Goal: Transaction & Acquisition: Book appointment/travel/reservation

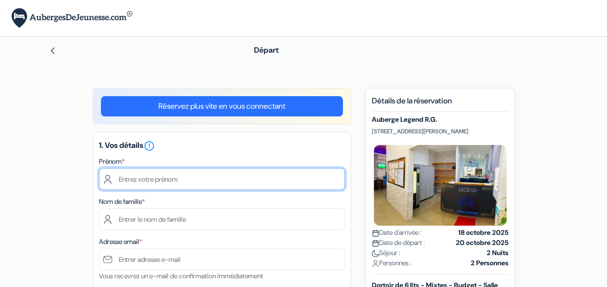
click at [204, 184] on input "text" at bounding box center [222, 179] width 246 height 22
type input "[PERSON_NAME]"
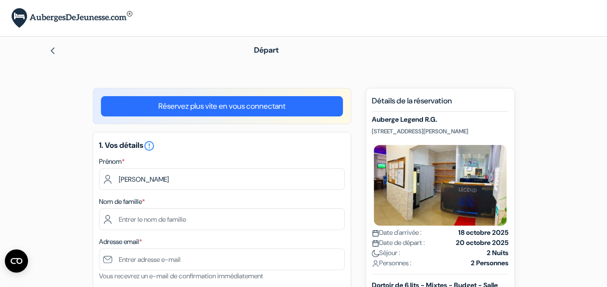
type input "baron"
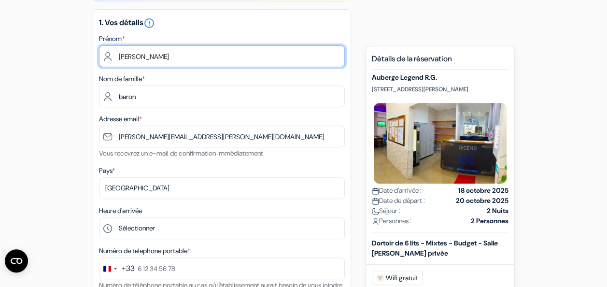
scroll to position [125, 0]
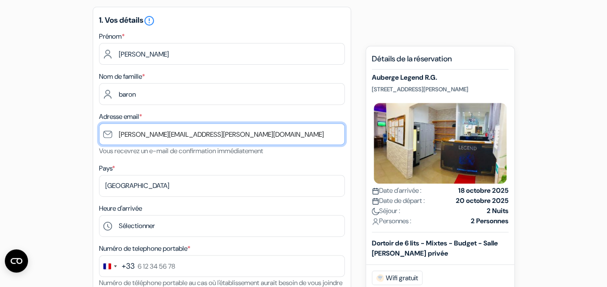
click at [232, 137] on input "[PERSON_NAME][EMAIL_ADDRESS][PERSON_NAME][DOMAIN_NAME]" at bounding box center [222, 134] width 246 height 22
drag, startPoint x: 232, startPoint y: 137, endPoint x: 172, endPoint y: 123, distance: 61.5
click at [172, 123] on div "Adresse email * [PERSON_NAME][EMAIL_ADDRESS][PERSON_NAME][DOMAIN_NAME] [PERSON_…" at bounding box center [222, 134] width 246 height 46
type input "[PERSON_NAME][EMAIL_ADDRESS][DOMAIN_NAME]"
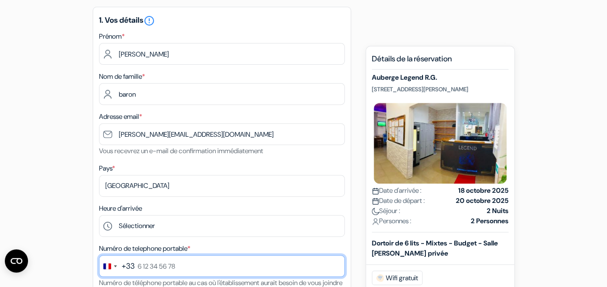
type input "0766163135"
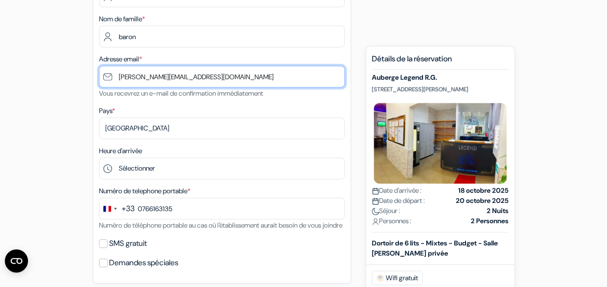
scroll to position [183, 0]
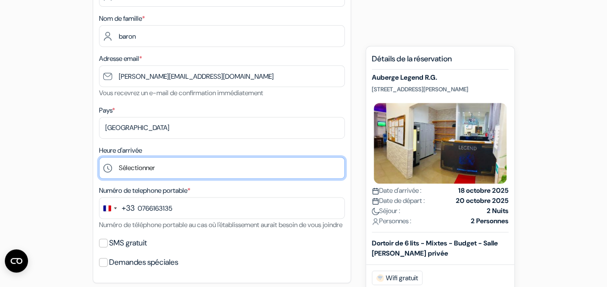
click at [161, 166] on select "Sélectionner 1:00 2:00 3:00 4:00 5:00 6:00 7:00 8:00 9:00 10:00 11:00 12:00 13:…" at bounding box center [222, 168] width 246 height 22
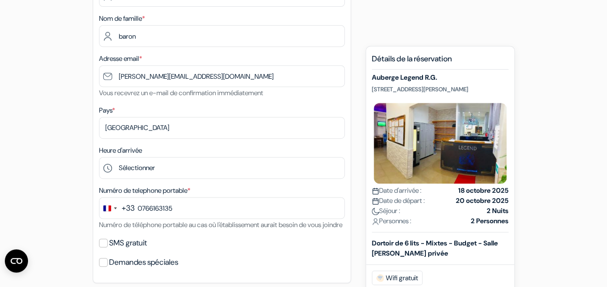
click at [0, 207] on html "Langue [GEOGRAPHIC_DATA] [GEOGRAPHIC_DATA] [GEOGRAPHIC_DATA]" at bounding box center [303, 261] width 607 height 888
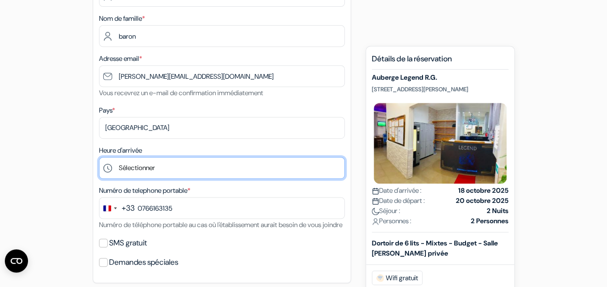
click at [155, 168] on select "Sélectionner 1:00 2:00 3:00 4:00 5:00 6:00 7:00 8:00 9:00 10:00 11:00 12:00 13:…" at bounding box center [222, 168] width 246 height 22
select select "9"
click at [99, 158] on select "Sélectionner 1:00 2:00 3:00 4:00 5:00 6:00 7:00 8:00 9:00 10:00 11:00 12:00 13:…" at bounding box center [222, 168] width 246 height 22
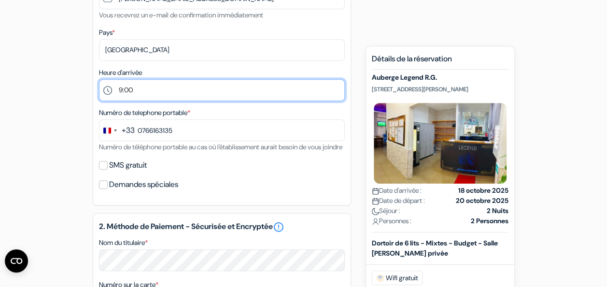
scroll to position [262, 0]
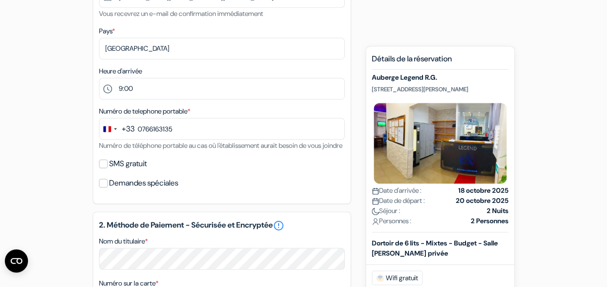
click at [123, 171] on label "SMS gratuit" at bounding box center [128, 164] width 38 height 14
click at [108, 168] on input "SMS gratuit" at bounding box center [103, 163] width 9 height 9
checkbox input "true"
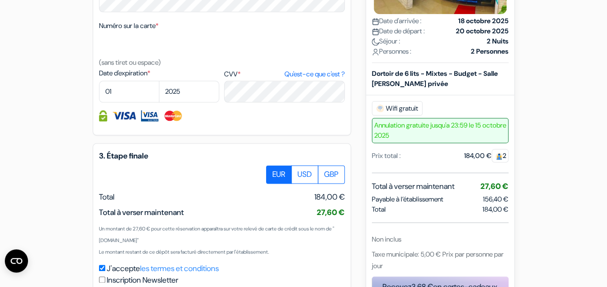
scroll to position [548, 0]
click at [141, 44] on div "Numéro sur la carte * (sans tiret ou espace)" at bounding box center [222, 43] width 246 height 48
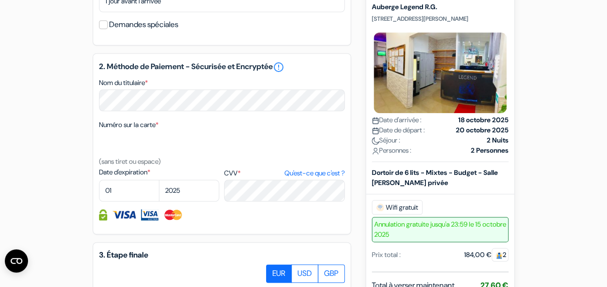
scroll to position [450, 0]
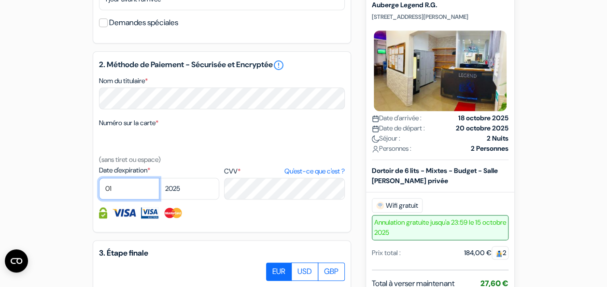
click at [129, 199] on select "01 02 03 04 05 06 07 08 09 10 11 12" at bounding box center [129, 189] width 60 height 22
select select "12"
click at [99, 191] on select "01 02 03 04 05 06 07 08 09 10 11 12" at bounding box center [129, 189] width 60 height 22
click at [191, 214] on div "2. Méthode de Paiement - Sécurisée et Encryptée error_outline Nom du titulaire …" at bounding box center [222, 141] width 258 height 181
click at [191, 199] on select "2025 2026 2027 2028 2029 2030 2031 2032 2033 2034 2035 2036 2037 2038 2039 2040…" at bounding box center [189, 189] width 60 height 22
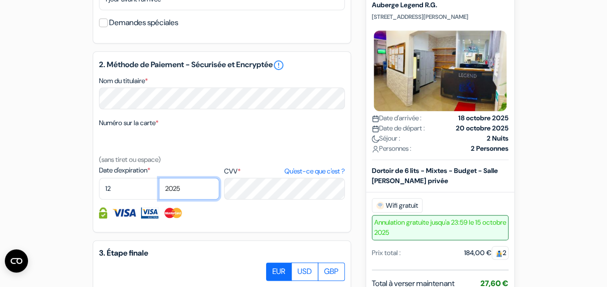
select select "2027"
click at [159, 191] on select "2025 2026 2027 2028 2029 2030 2031 2032 2033 2034 2035 2036 2037 2038 2039 2040…" at bounding box center [189, 189] width 60 height 22
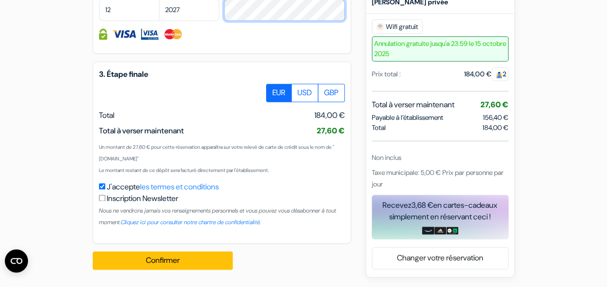
scroll to position [641, 0]
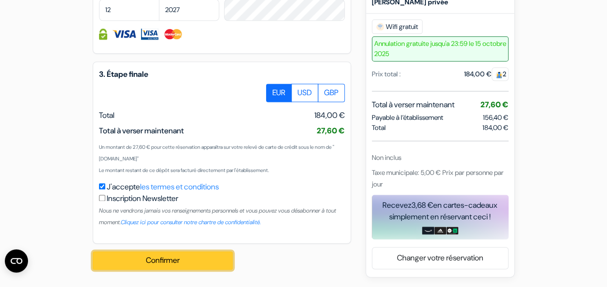
click at [151, 259] on button "Confirmer Loading..." at bounding box center [163, 260] width 140 height 18
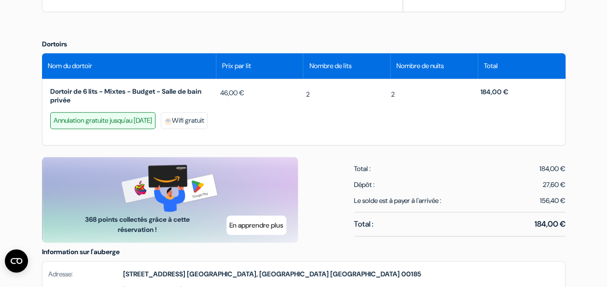
scroll to position [414, 0]
